Goal: Transaction & Acquisition: Purchase product/service

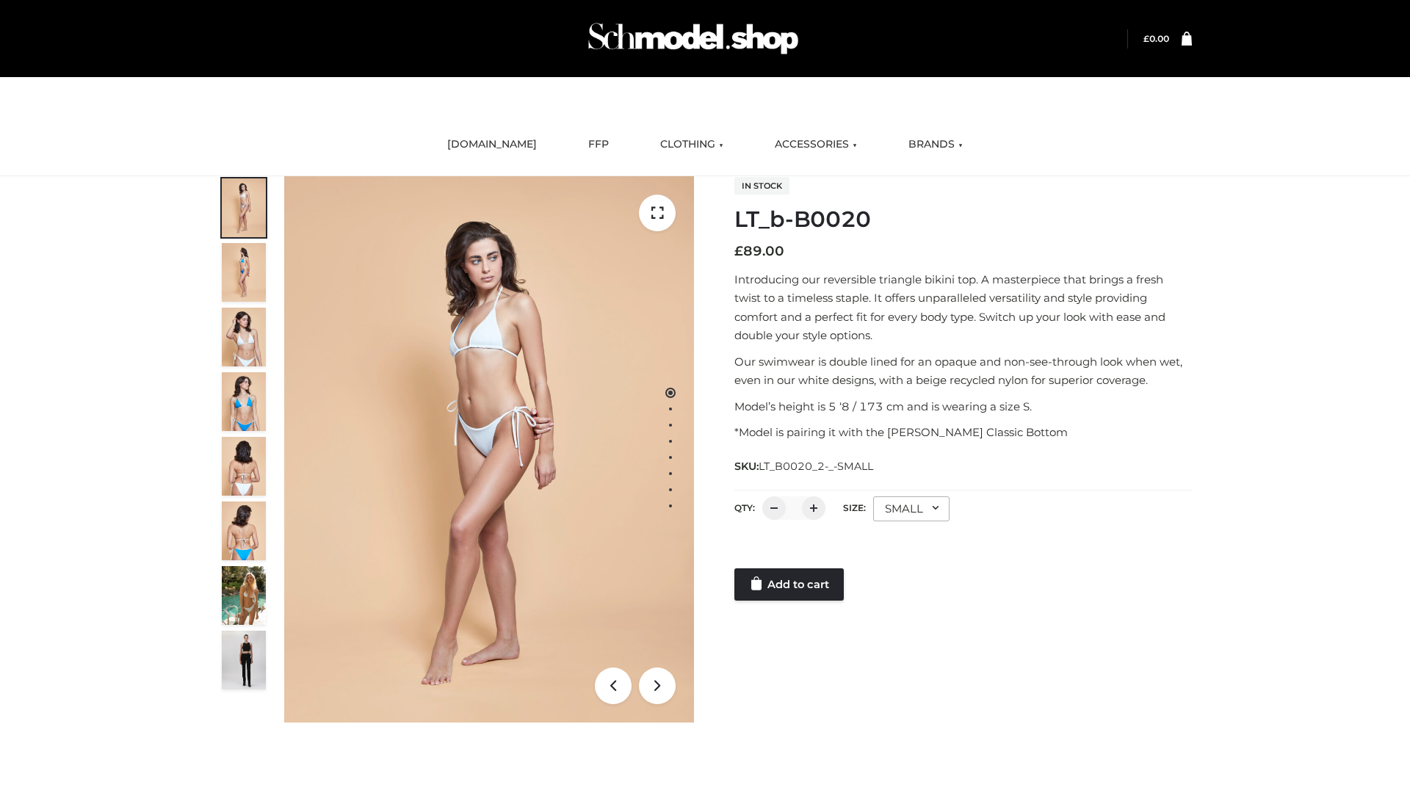
click at [790, 585] on link "Add to cart" at bounding box center [788, 584] width 109 height 32
